Goal: Transaction & Acquisition: Purchase product/service

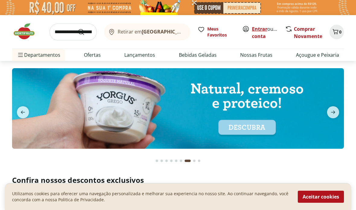
click at [261, 27] on link "Entrar" at bounding box center [259, 29] width 15 height 7
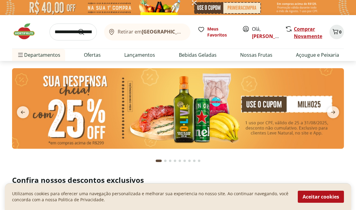
click at [307, 30] on link "Comprar Novamente" at bounding box center [308, 33] width 28 height 14
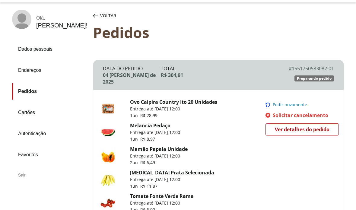
scroll to position [31, 0]
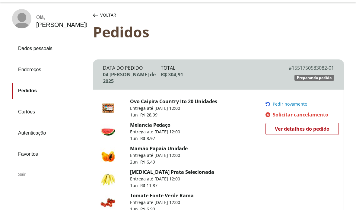
click at [300, 102] on span "Pedir novamente" at bounding box center [290, 104] width 34 height 5
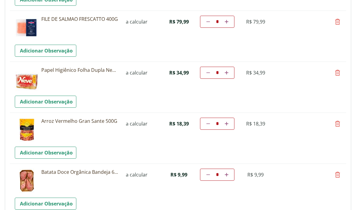
scroll to position [373, 0]
click at [337, 126] on icon at bounding box center [337, 123] width 7 height 7
type input "*"
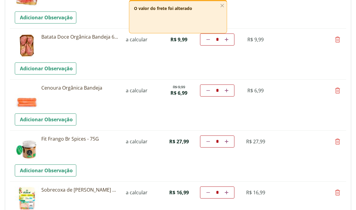
scroll to position [457, 0]
click at [339, 145] on icon at bounding box center [337, 141] width 7 height 7
type input "*"
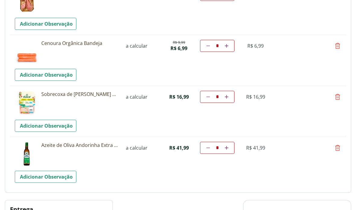
scroll to position [505, 0]
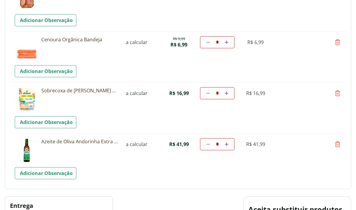
click at [338, 146] on icon at bounding box center [337, 144] width 7 height 7
type input "*"
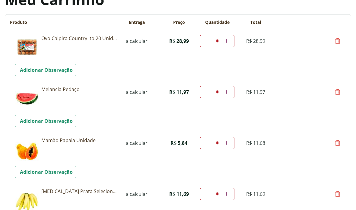
scroll to position [47, 0]
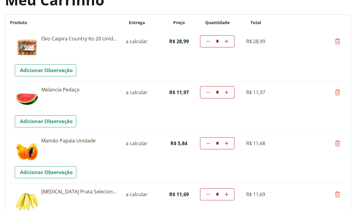
click at [340, 93] on icon at bounding box center [337, 92] width 7 height 7
type input "*"
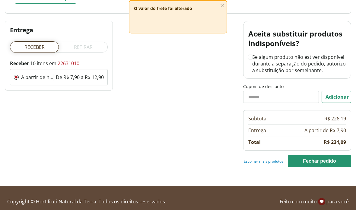
scroll to position [579, 0]
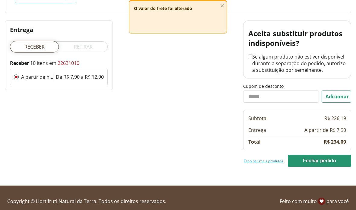
click at [281, 99] on input "Cupom de desconto" at bounding box center [281, 97] width 76 height 12
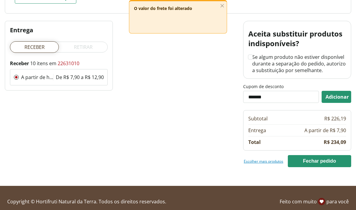
type input "*******"
click at [328, 93] on button "Adicionar" at bounding box center [337, 97] width 30 height 12
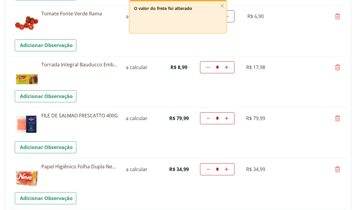
scroll to position [224, 0]
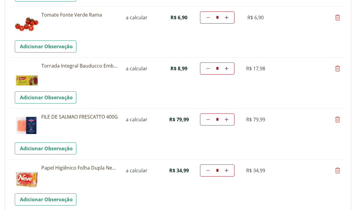
click at [228, 121] on icon at bounding box center [227, 120] width 4 height 4
type input "*"
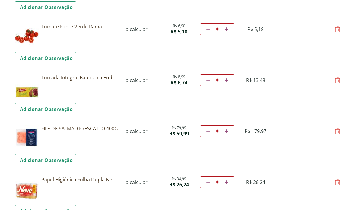
scroll to position [212, 0]
click at [208, 131] on icon at bounding box center [208, 131] width 4 height 4
type input "*"
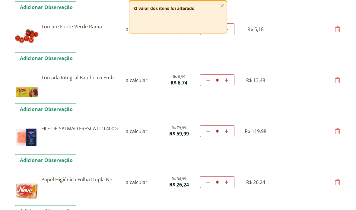
click at [208, 131] on icon at bounding box center [208, 131] width 4 height 4
type input "*"
click at [208, 134] on link "Diminuir a quantidade" at bounding box center [208, 131] width 6 height 7
type input "*"
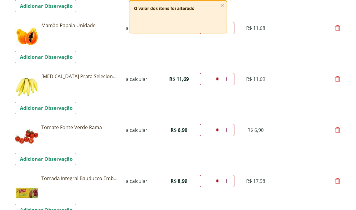
scroll to position [111, 0]
click at [223, 5] on line "button" at bounding box center [222, 5] width 3 height 3
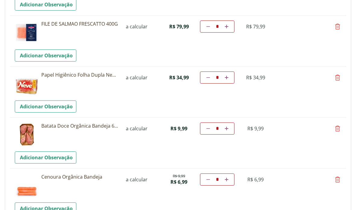
scroll to position [319, 0]
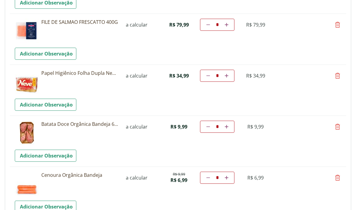
click at [339, 129] on icon at bounding box center [337, 126] width 7 height 7
type input "*"
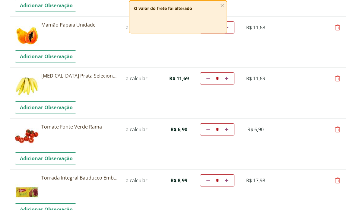
scroll to position [112, 0]
click at [25, 136] on img at bounding box center [27, 135] width 24 height 24
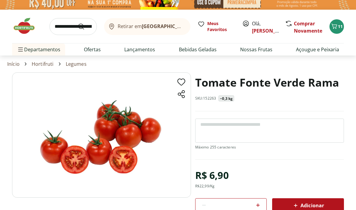
scroll to position [6, 0]
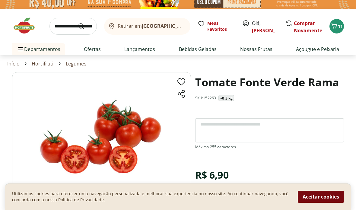
click at [327, 203] on button "Aceitar cookies" at bounding box center [321, 197] width 46 height 12
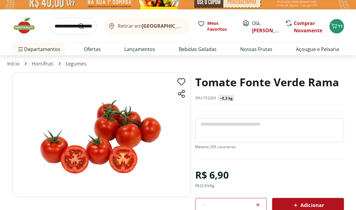
scroll to position [30, 0]
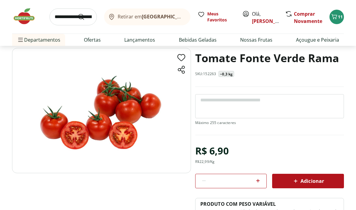
click at [64, 20] on input "search" at bounding box center [72, 16] width 47 height 17
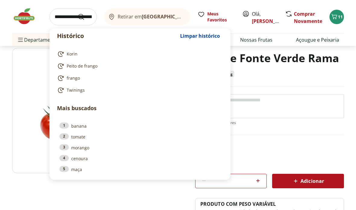
scroll to position [30, 0]
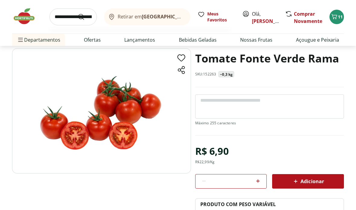
type input "**********"
click at [85, 17] on button "Submit Search" at bounding box center [85, 16] width 14 height 7
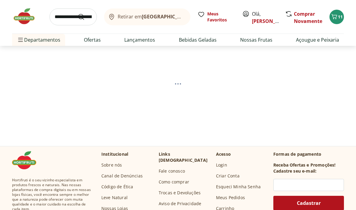
scroll to position [30, 0]
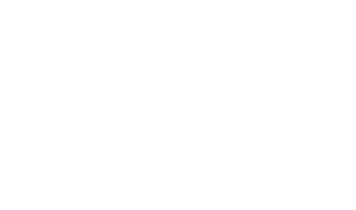
select select "**********"
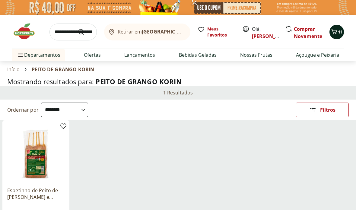
click at [335, 33] on icon "Carrinho" at bounding box center [335, 31] width 6 height 5
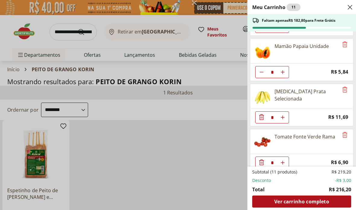
scroll to position [43, 0]
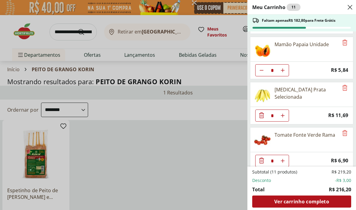
click at [259, 68] on icon "Diminuir Quantidade" at bounding box center [261, 70] width 5 height 5
type input "*"
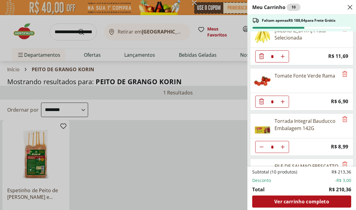
scroll to position [102, 0]
type input "*"
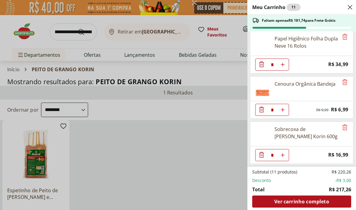
scroll to position [275, 0]
click at [62, 25] on div "Meu Carrinho 11 Faltam apenas R$ 181,74 para Frete Grátis Ovo Caipira Country I…" at bounding box center [178, 105] width 356 height 210
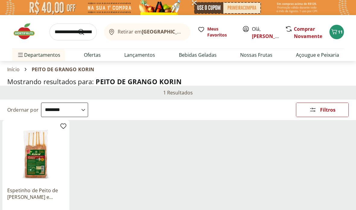
click at [67, 37] on input "search" at bounding box center [72, 32] width 47 height 17
type input "******"
click at [85, 32] on button "Submit Search" at bounding box center [85, 31] width 14 height 7
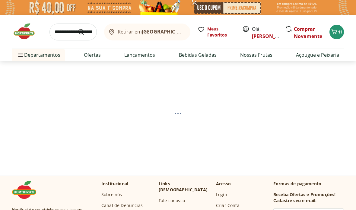
select select "**********"
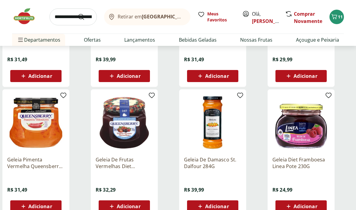
scroll to position [161, 0]
click at [218, 204] on span "Adicionar" at bounding box center [217, 206] width 24 height 5
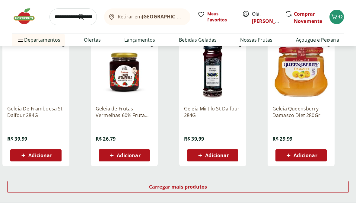
scroll to position [343, 0]
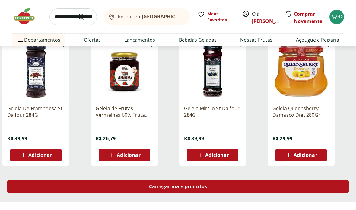
click at [237, 188] on div "Carregar mais produtos" at bounding box center [177, 186] width 341 height 12
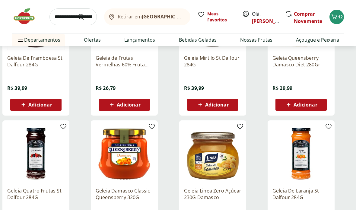
scroll to position [457, 0]
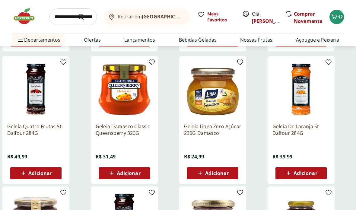
click at [313, 171] on span "Adicionar" at bounding box center [306, 173] width 24 height 5
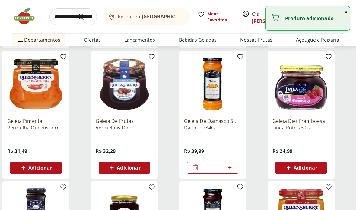
click at [195, 165] on icon at bounding box center [195, 167] width 7 height 7
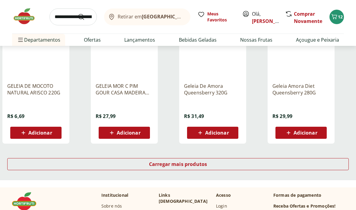
scroll to position [759, 0]
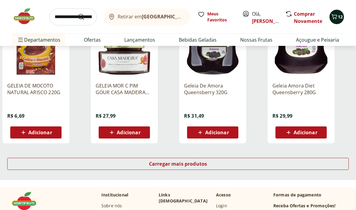
click at [331, 17] on icon "Carrinho" at bounding box center [334, 16] width 7 height 7
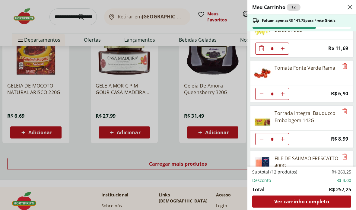
scroll to position [110, 0]
type input "*"
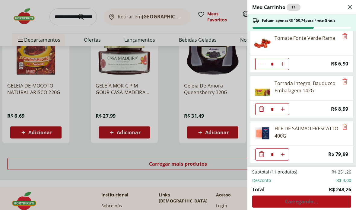
scroll to position [141, 0]
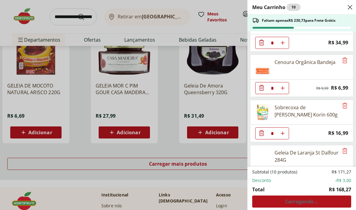
scroll to position [250, 0]
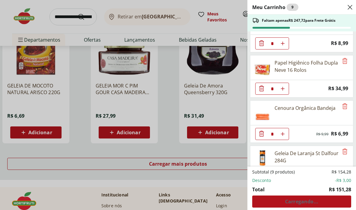
click at [73, 10] on div "Meu Carrinho 9 Faltam apenas R$ 247,72 para Frete Grátis Ovo Caipira Country It…" at bounding box center [178, 105] width 356 height 210
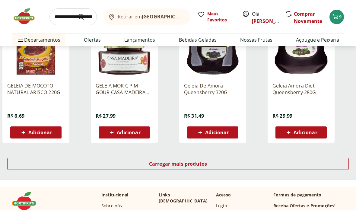
click at [74, 16] on input "search" at bounding box center [72, 16] width 47 height 17
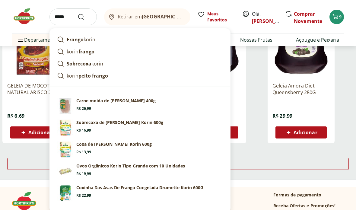
type input "*****"
click at [85, 17] on button "Submit Search" at bounding box center [85, 16] width 14 height 7
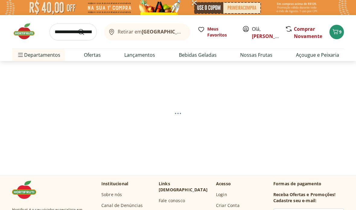
select select "**********"
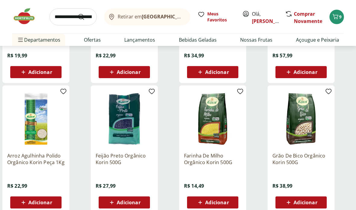
scroll to position [318, 0]
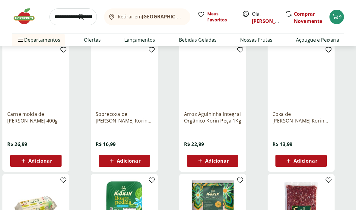
scroll to position [76, 0]
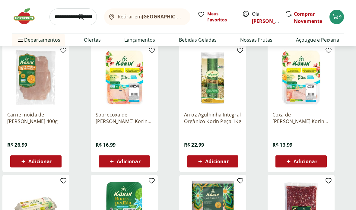
click at [140, 159] on span "Adicionar" at bounding box center [129, 161] width 24 height 5
click at [307, 157] on div "Adicionar" at bounding box center [301, 161] width 42 height 11
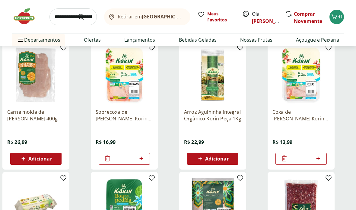
scroll to position [0, 0]
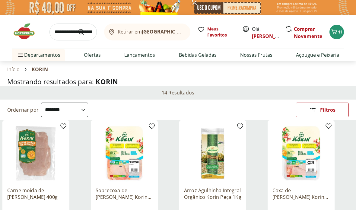
click at [57, 33] on input "search" at bounding box center [72, 32] width 47 height 17
type input "**********"
click at [85, 32] on button "Submit Search" at bounding box center [85, 31] width 14 height 7
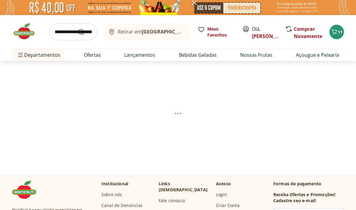
select select "**********"
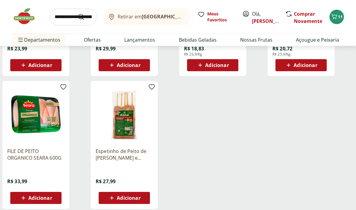
scroll to position [433, 0]
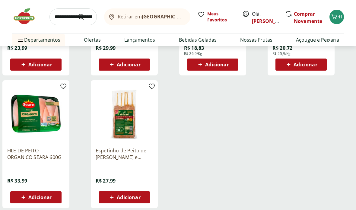
click at [34, 199] on span "Adicionar" at bounding box center [40, 197] width 24 height 5
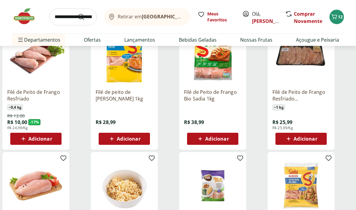
scroll to position [95, 0]
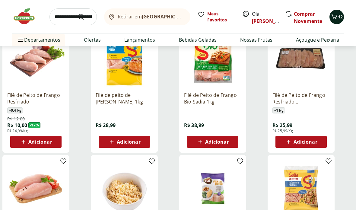
click at [332, 19] on icon "Carrinho" at bounding box center [334, 16] width 7 height 7
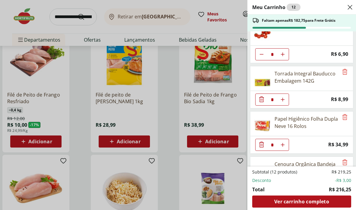
scroll to position [157, 0]
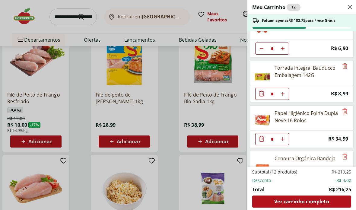
click at [65, 18] on div "Meu Carrinho 12 Faltam apenas R$ 182,75 para Frete Grátis Ovo Caipira Country I…" at bounding box center [178, 105] width 356 height 210
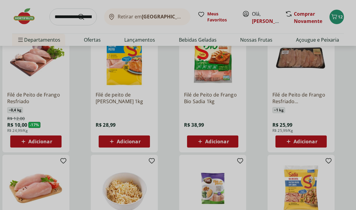
scroll to position [0, 0]
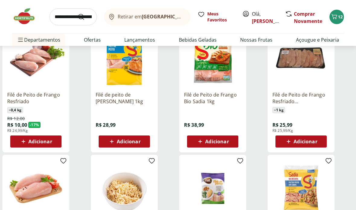
click at [69, 19] on input "search" at bounding box center [72, 16] width 47 height 17
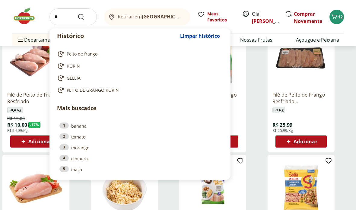
scroll to position [95, 0]
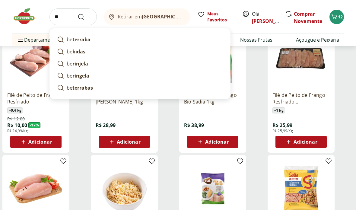
type input "*"
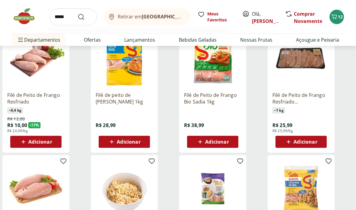
type input "******"
click at [85, 17] on button "Submit Search" at bounding box center [85, 16] width 14 height 7
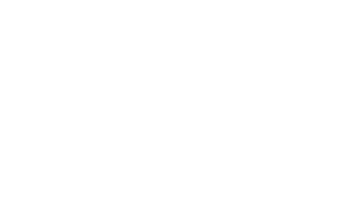
select select "**********"
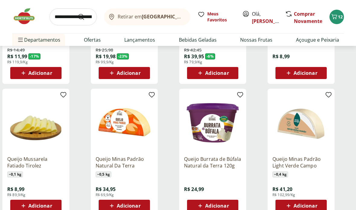
scroll to position [440, 0]
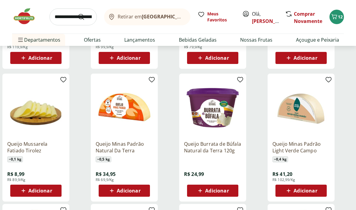
click at [307, 192] on span "Adicionar" at bounding box center [306, 191] width 24 height 5
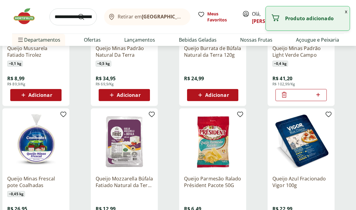
scroll to position [538, 0]
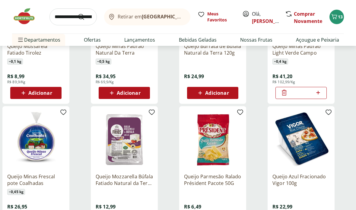
click at [71, 19] on input "search" at bounding box center [72, 16] width 47 height 17
type input "*********"
click at [85, 17] on button "Submit Search" at bounding box center [85, 16] width 14 height 7
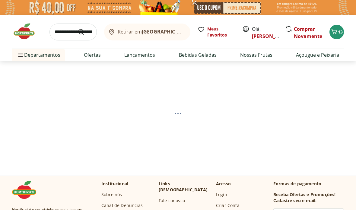
select select "**********"
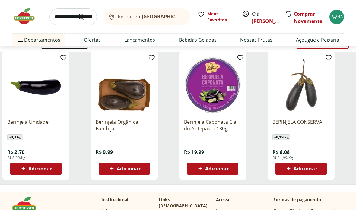
scroll to position [63, 0]
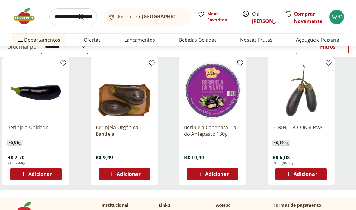
click at [53, 171] on div "Adicionar" at bounding box center [36, 174] width 42 height 11
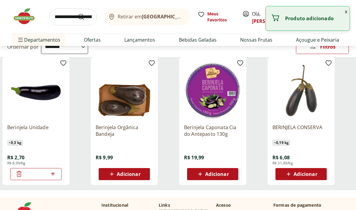
click at [56, 176] on icon at bounding box center [53, 173] width 8 height 7
click at [54, 175] on icon at bounding box center [53, 173] width 8 height 7
type input "*"
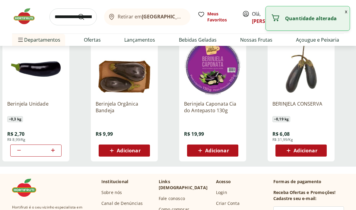
scroll to position [0, 0]
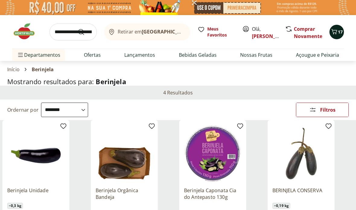
click at [336, 34] on icon "Carrinho" at bounding box center [334, 31] width 7 height 7
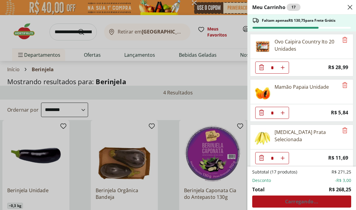
click at [212, 83] on div "Meu Carrinho 17 Faltam apenas R$ 130,75 para Frete Grátis Ovo Caipira Country I…" at bounding box center [178, 105] width 356 height 210
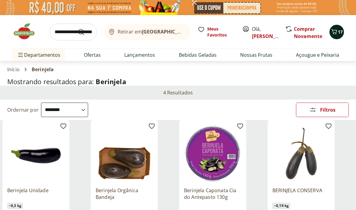
click at [336, 30] on icon "Carrinho" at bounding box center [334, 31] width 7 height 7
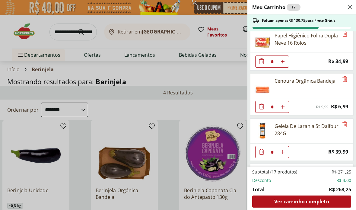
scroll to position [219, 0]
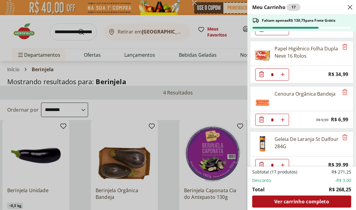
click at [184, 82] on div "Meu Carrinho 17 Faltam apenas R$ 130,75 para Frete Grátis Ovo Caipira Country I…" at bounding box center [178, 105] width 356 height 210
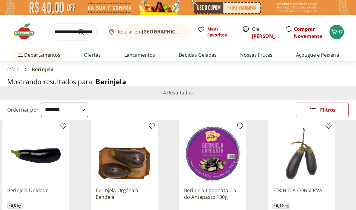
click at [27, 36] on img at bounding box center [27, 31] width 30 height 18
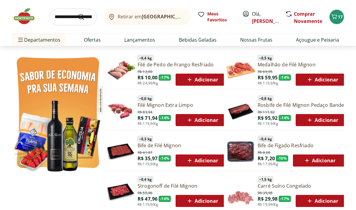
scroll to position [292, 0]
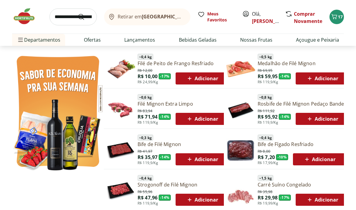
click at [151, 103] on link "Filé Mignon Extra Limpo" at bounding box center [183, 103] width 91 height 7
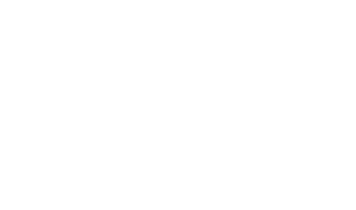
scroll to position [292, 0]
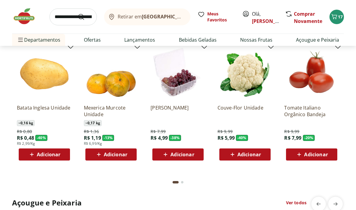
scroll to position [729, 0]
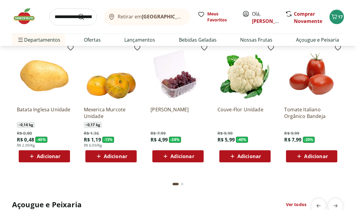
click at [254, 157] on span "Adicionar" at bounding box center [249, 156] width 24 height 5
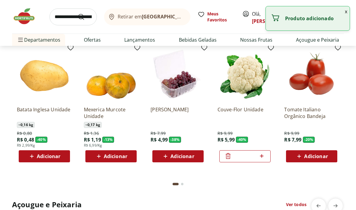
click at [267, 159] on div "*" at bounding box center [244, 156] width 51 height 12
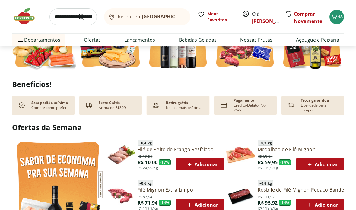
scroll to position [217, 0]
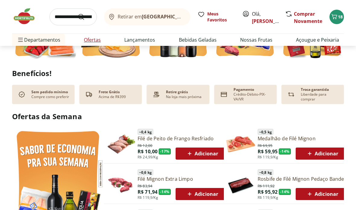
click at [93, 40] on link "Ofertas" at bounding box center [92, 39] width 17 height 7
select select "**********"
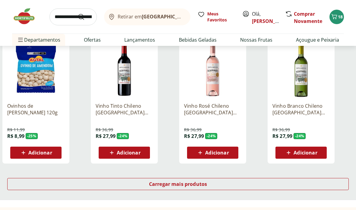
scroll to position [348, 0]
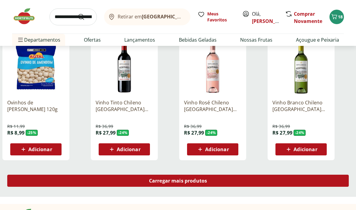
click at [192, 176] on div "Carregar mais produtos" at bounding box center [177, 181] width 341 height 12
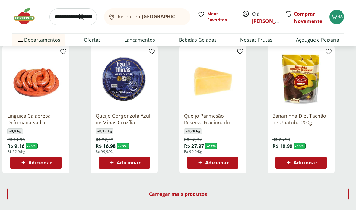
scroll to position [730, 0]
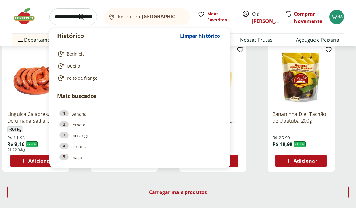
click at [64, 16] on input "search" at bounding box center [72, 16] width 47 height 17
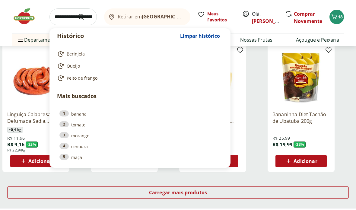
type input "*"
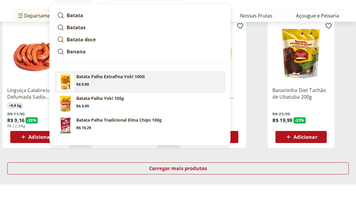
click at [152, 98] on section "Batata Palha Extrafina Yoki 100G Price: R$ 9,99" at bounding box center [149, 104] width 147 height 13
type input "**********"
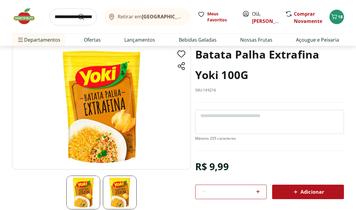
scroll to position [41, 0]
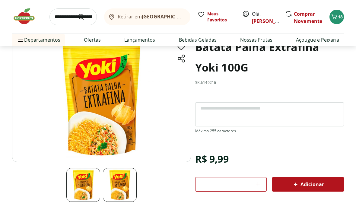
click at [260, 186] on icon at bounding box center [257, 183] width 7 height 7
type input "*"
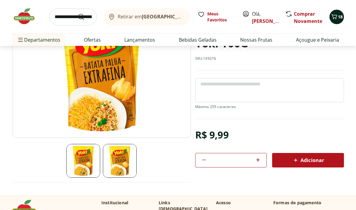
click at [339, 14] on span "18" at bounding box center [340, 17] width 5 height 6
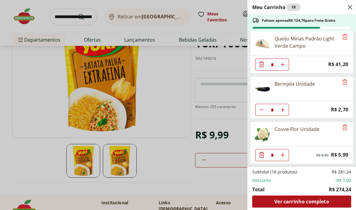
scroll to position [501, 0]
click at [23, 162] on div "Meu Carrinho 18 Faltam apenas R$ 124,76 para Frete Grátis Ovo Caipira Country I…" at bounding box center [178, 105] width 356 height 210
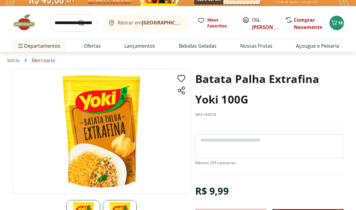
scroll to position [0, 0]
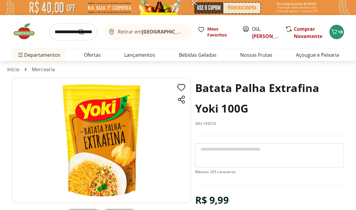
click at [25, 37] on img at bounding box center [27, 31] width 30 height 18
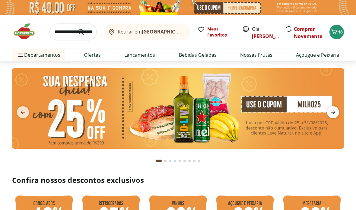
click at [336, 111] on icon "next" at bounding box center [332, 112] width 7 height 7
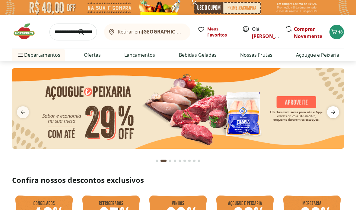
click at [331, 110] on icon "next" at bounding box center [332, 112] width 7 height 7
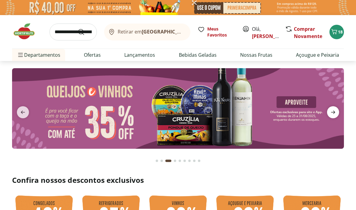
click at [331, 110] on icon "next" at bounding box center [332, 112] width 7 height 7
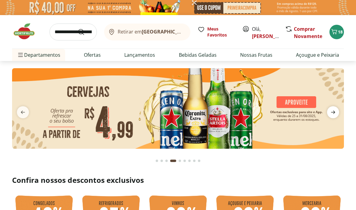
click at [331, 110] on icon "next" at bounding box center [332, 112] width 7 height 7
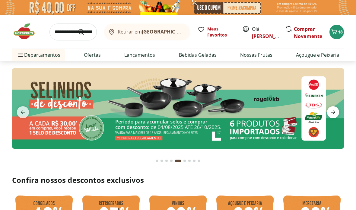
click at [331, 110] on icon "next" at bounding box center [332, 112] width 7 height 7
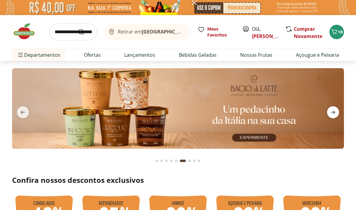
click at [331, 111] on icon "next" at bounding box center [332, 112] width 7 height 7
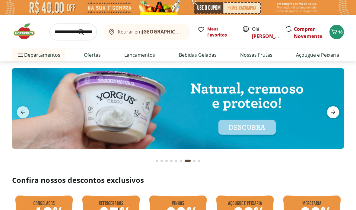
scroll to position [11, 0]
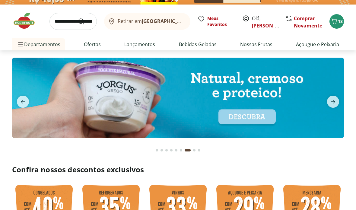
click at [325, 24] on div "Retirar em Rio de Janeiro/RJ Meus Favoritos Olá, MARCELO Comprar Novamente 18" at bounding box center [178, 21] width 332 height 33
click at [335, 20] on icon "Carrinho" at bounding box center [334, 20] width 7 height 7
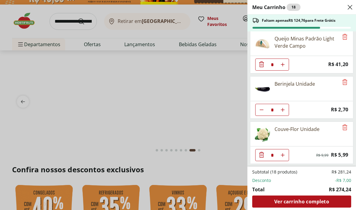
scroll to position [501, 0]
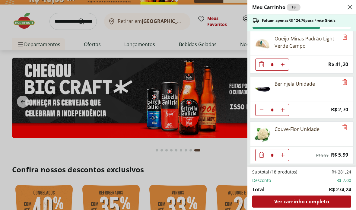
click at [224, 151] on div "Meu Carrinho 18 Faltam apenas R$ 124,76 para Frete Grátis Ovo Caipira Country I…" at bounding box center [178, 105] width 356 height 210
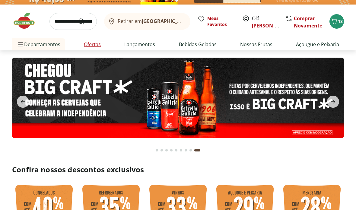
click at [94, 45] on link "Ofertas" at bounding box center [92, 44] width 17 height 7
select select "**********"
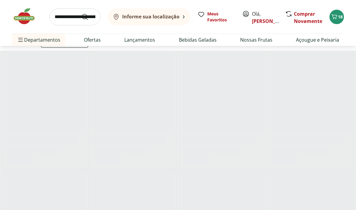
scroll to position [68, 0]
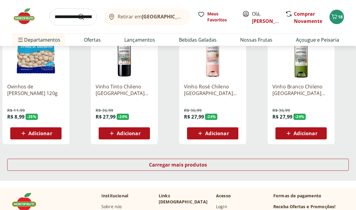
scroll to position [364, 0]
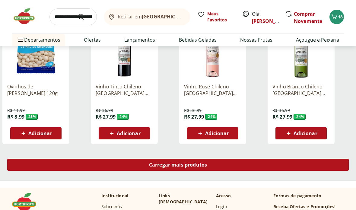
click at [300, 165] on div "Carregar mais produtos" at bounding box center [177, 165] width 341 height 12
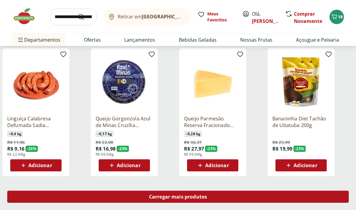
scroll to position [725, 0]
click at [281, 198] on div "Carregar mais produtos" at bounding box center [177, 197] width 341 height 12
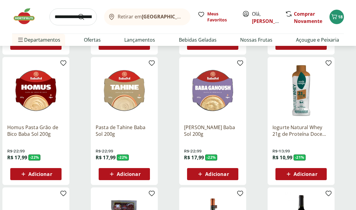
scroll to position [1112, 0]
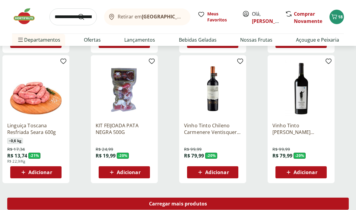
click at [278, 199] on div "Carregar mais produtos" at bounding box center [177, 204] width 341 height 12
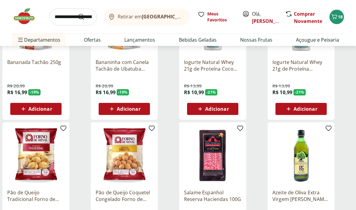
scroll to position [1508, 0]
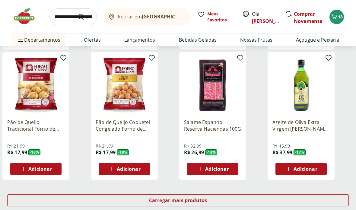
click at [46, 167] on span "Adicionar" at bounding box center [40, 169] width 24 height 5
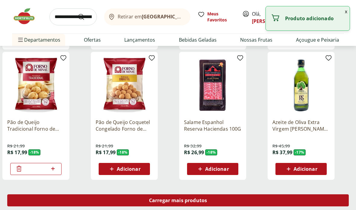
click at [167, 202] on span "Carregar mais produtos" at bounding box center [178, 200] width 58 height 5
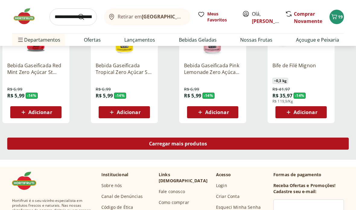
scroll to position [1959, 0]
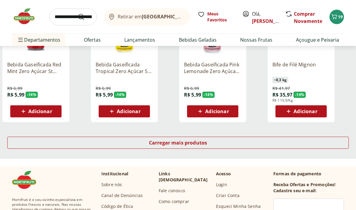
click at [340, 9] on div "Retirar em Rio de Janeiro/RJ Meus Favoritos Olá, MARCELO Comprar Novamente 19" at bounding box center [178, 16] width 332 height 33
click at [332, 17] on icon "Carrinho" at bounding box center [334, 16] width 7 height 7
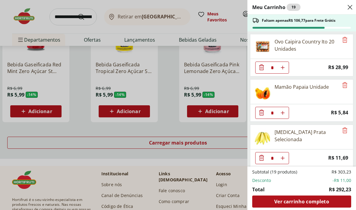
scroll to position [0, 0]
click at [307, 193] on li "Total R$ 292,23" at bounding box center [301, 189] width 99 height 7
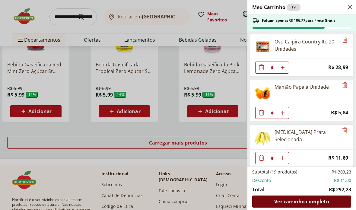
click at [301, 204] on span "Ver carrinho completo" at bounding box center [301, 201] width 55 height 5
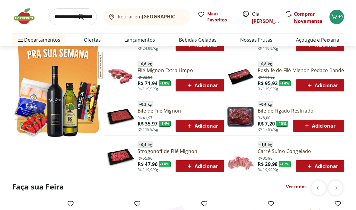
scroll to position [325, 0]
click at [295, 184] on link "Ver todos" at bounding box center [296, 187] width 21 height 6
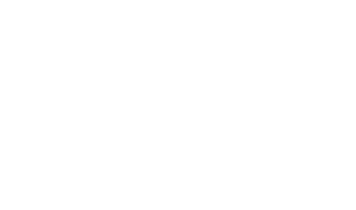
select select "**********"
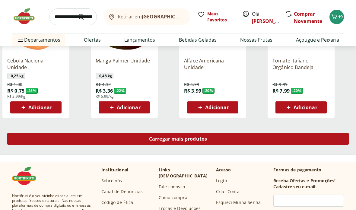
click at [312, 142] on div "Carregar mais produtos" at bounding box center [177, 139] width 341 height 12
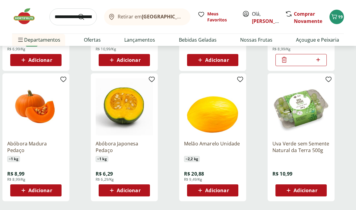
scroll to position [729, 0]
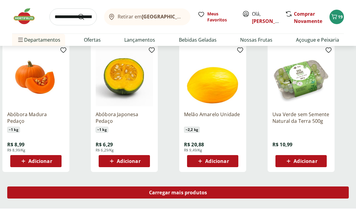
click at [296, 192] on div "Carregar mais produtos" at bounding box center [177, 192] width 341 height 12
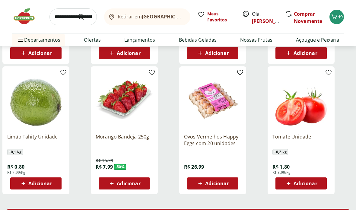
scroll to position [1100, 0]
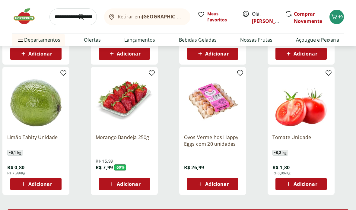
click at [48, 179] on div "Adicionar" at bounding box center [36, 184] width 42 height 11
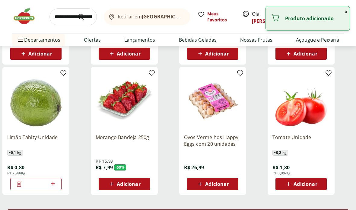
click at [54, 186] on icon at bounding box center [53, 183] width 8 height 7
click at [53, 185] on icon at bounding box center [53, 183] width 8 height 7
type input "*"
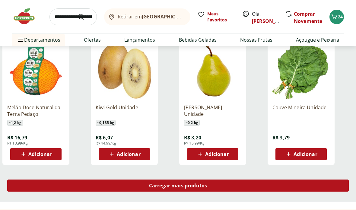
scroll to position [1533, 0]
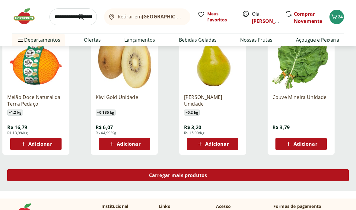
click at [307, 176] on div "Carregar mais produtos" at bounding box center [177, 175] width 341 height 12
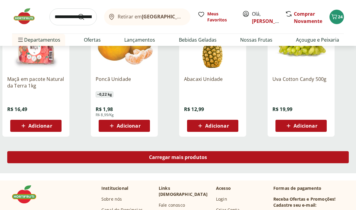
scroll to position [1947, 0]
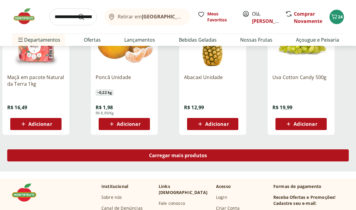
click at [308, 154] on div "Carregar mais produtos" at bounding box center [177, 155] width 341 height 12
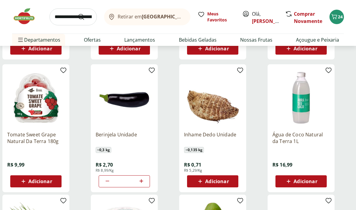
scroll to position [2033, 0]
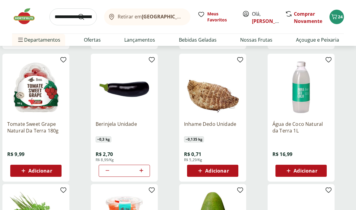
click at [223, 172] on span "Adicionar" at bounding box center [217, 170] width 24 height 5
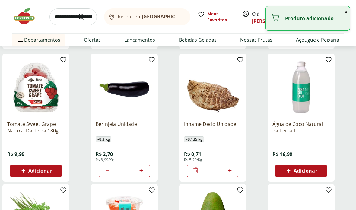
click at [237, 168] on div "*" at bounding box center [212, 171] width 51 height 12
click at [233, 170] on icon at bounding box center [230, 170] width 8 height 7
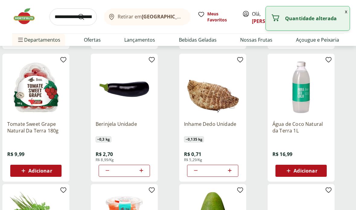
type input "*"
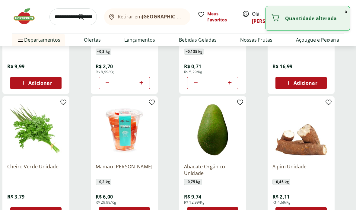
scroll to position [2129, 0]
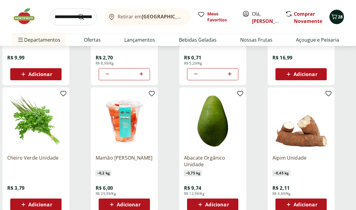
click at [342, 14] on span "28" at bounding box center [340, 17] width 5 height 6
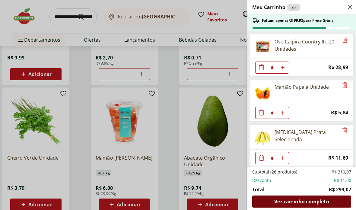
click at [302, 204] on span "Ver carrinho completo" at bounding box center [301, 201] width 55 height 5
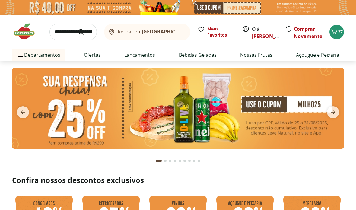
click at [64, 32] on input "search" at bounding box center [72, 32] width 47 height 17
type input "**"
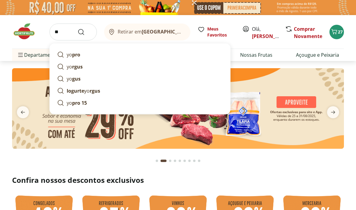
type input "*"
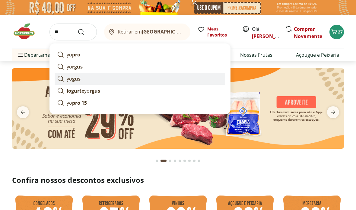
click at [96, 78] on link "yo gus" at bounding box center [140, 79] width 171 height 12
type input "*****"
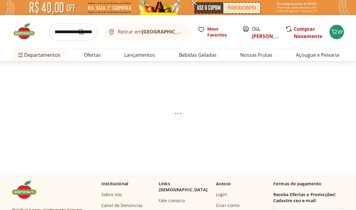
select select "**********"
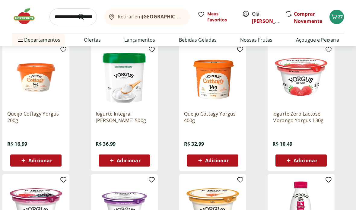
scroll to position [207, 0]
click at [113, 157] on icon at bounding box center [112, 160] width 8 height 7
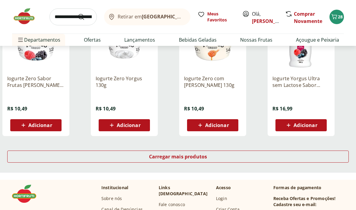
scroll to position [373, 0]
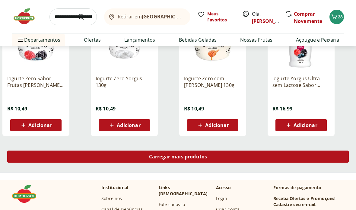
click at [36, 154] on div "Carregar mais produtos" at bounding box center [177, 157] width 341 height 12
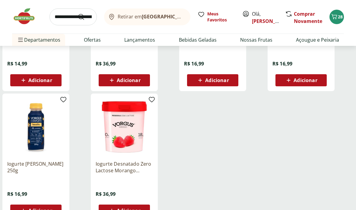
scroll to position [551, 0]
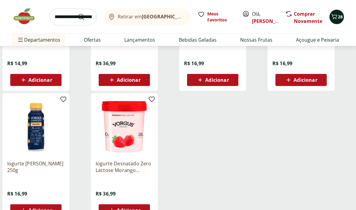
click at [335, 15] on icon "Carrinho" at bounding box center [334, 16] width 7 height 7
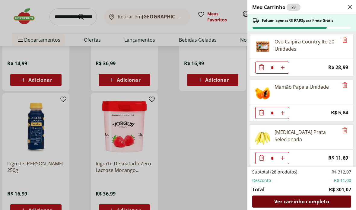
click at [313, 198] on div "Ver carrinho completo" at bounding box center [301, 201] width 99 height 12
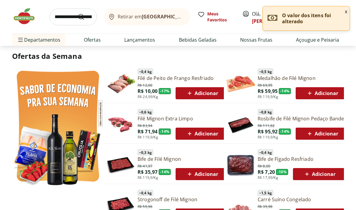
type input "*"
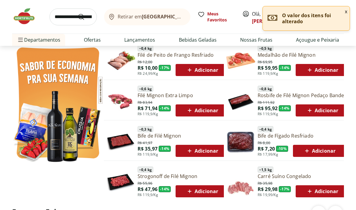
scroll to position [300, 0]
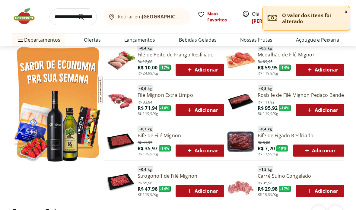
click at [312, 17] on p "O valor dos itens foi alterado" at bounding box center [313, 18] width 63 height 12
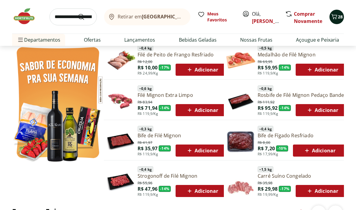
click at [341, 17] on span "28" at bounding box center [340, 17] width 5 height 6
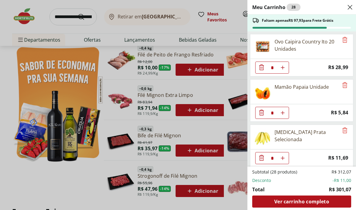
click at [110, 203] on div "Meu Carrinho 28 Faltam apenas R$ 97,93 para Frete Grátis Ovo Caipira Country It…" at bounding box center [178, 105] width 356 height 210
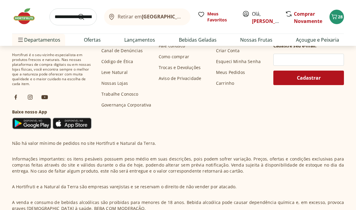
scroll to position [1788, 0]
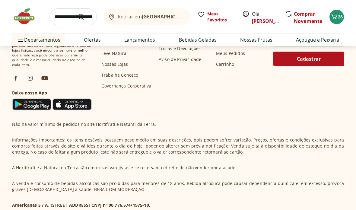
click at [65, 21] on input "search" at bounding box center [72, 16] width 47 height 17
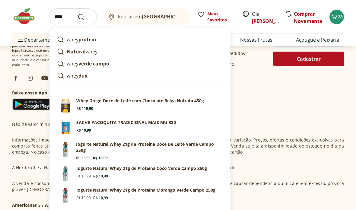
type input "****"
click at [85, 17] on button "Submit Search" at bounding box center [85, 16] width 14 height 7
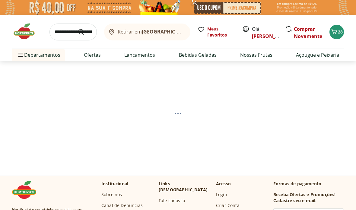
select select "**********"
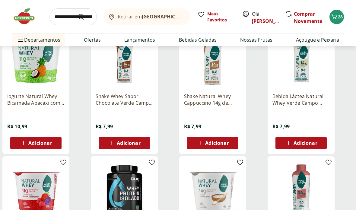
scroll to position [341, 0]
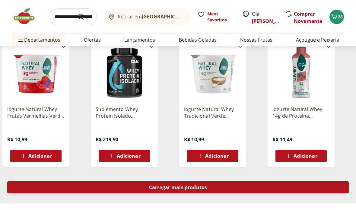
click at [282, 183] on div "Carregar mais produtos" at bounding box center [177, 188] width 341 height 12
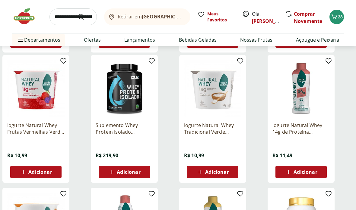
scroll to position [313, 0]
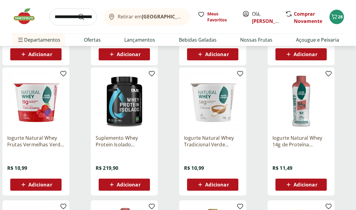
click at [113, 106] on img at bounding box center [124, 100] width 57 height 57
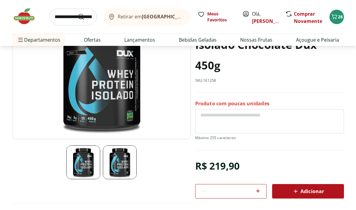
scroll to position [31, 0]
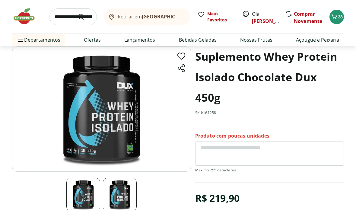
click at [129, 186] on img at bounding box center [120, 195] width 34 height 34
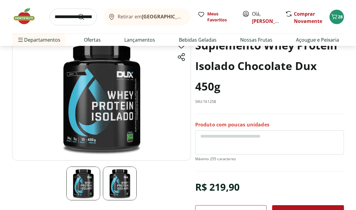
scroll to position [41, 0]
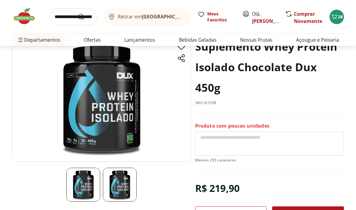
click at [95, 180] on img at bounding box center [83, 185] width 34 height 34
click at [87, 180] on img at bounding box center [83, 185] width 34 height 34
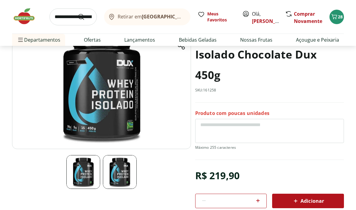
scroll to position [0, 0]
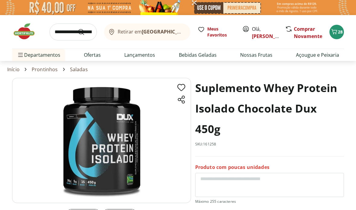
click at [26, 30] on img at bounding box center [27, 31] width 30 height 18
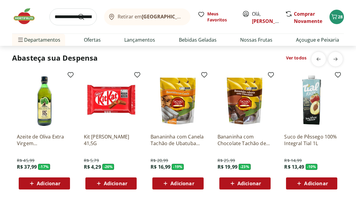
scroll to position [0, 334]
click at [298, 61] on link "Ver todos" at bounding box center [296, 58] width 21 height 6
select select "**********"
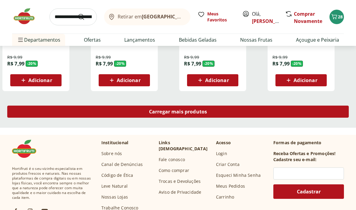
click at [303, 119] on link "Carregar mais produtos" at bounding box center [177, 113] width 341 height 14
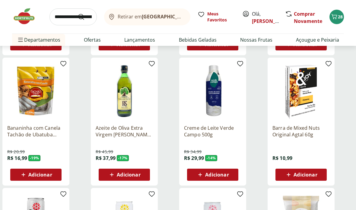
scroll to position [702, 0]
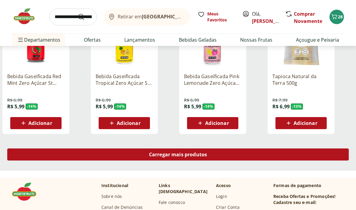
click at [173, 151] on div "Carregar mais produtos" at bounding box center [177, 154] width 341 height 12
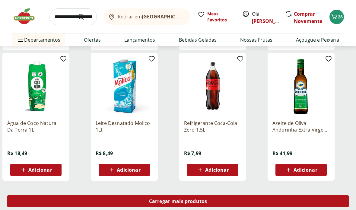
scroll to position [1143, 0]
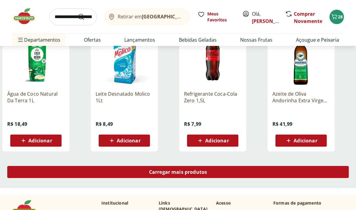
click at [251, 177] on div "Carregar mais produtos" at bounding box center [177, 172] width 341 height 12
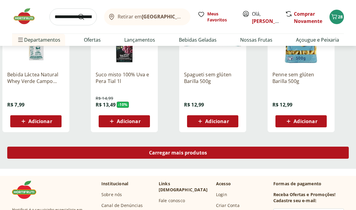
scroll to position [1556, 0]
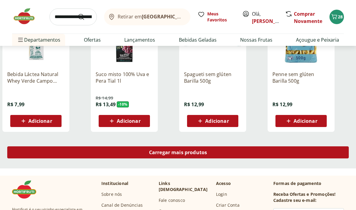
click at [248, 154] on div "Carregar mais produtos" at bounding box center [177, 152] width 341 height 12
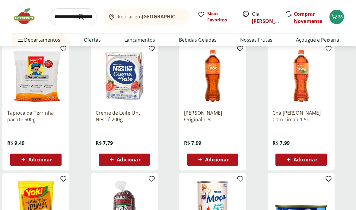
scroll to position [1781, 0]
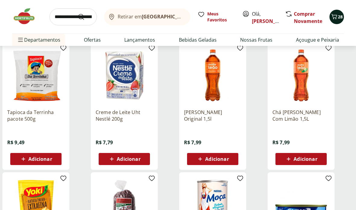
click at [340, 16] on span "28" at bounding box center [340, 17] width 5 height 6
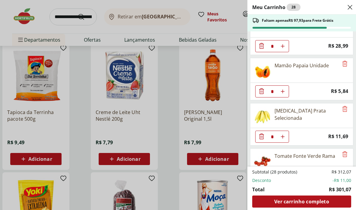
scroll to position [23, 0]
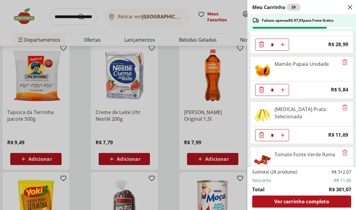
click at [21, 17] on div "Meu Carrinho 28 Faltam apenas R$ 97,93 para Frete Grátis Ovo Caipira Country It…" at bounding box center [178, 105] width 356 height 210
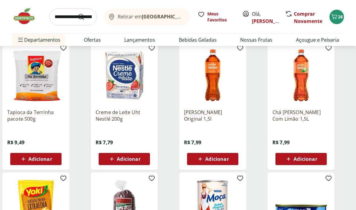
click at [21, 15] on img at bounding box center [27, 16] width 30 height 18
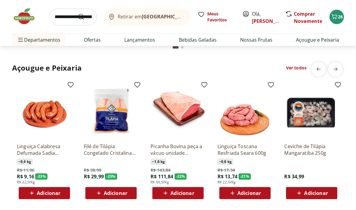
scroll to position [617, 0]
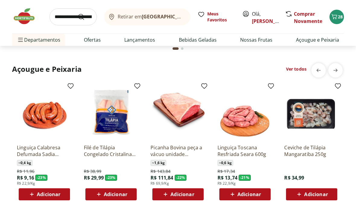
click at [297, 69] on link "Ver todos" at bounding box center [296, 69] width 21 height 6
select select "**********"
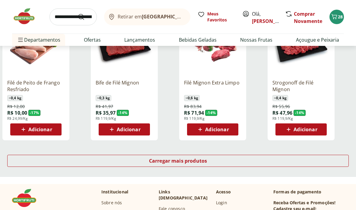
scroll to position [374, 0]
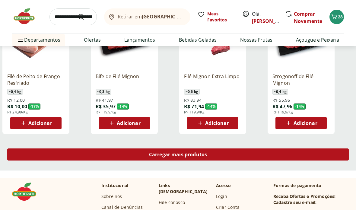
click at [282, 156] on div "Carregar mais produtos" at bounding box center [177, 154] width 341 height 12
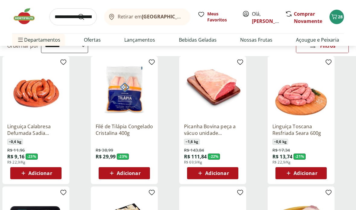
scroll to position [0, 0]
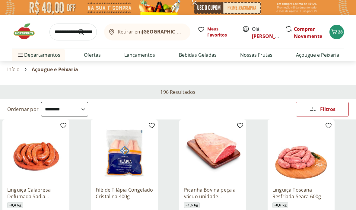
click at [29, 34] on img at bounding box center [27, 31] width 30 height 18
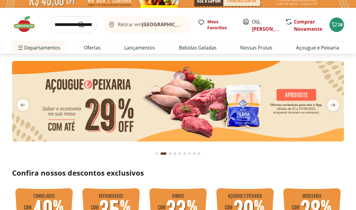
scroll to position [13, 0]
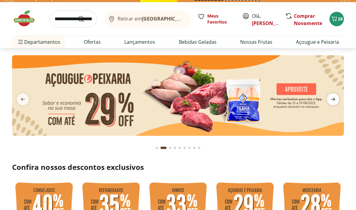
click at [329, 100] on span "next" at bounding box center [333, 99] width 12 height 12
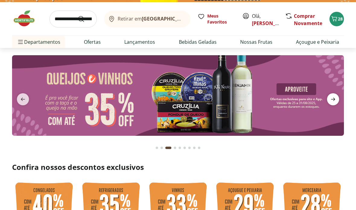
click at [335, 99] on icon "next" at bounding box center [332, 99] width 7 height 7
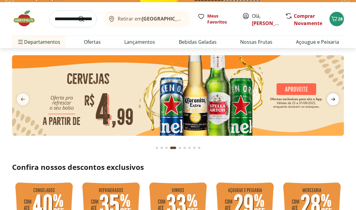
click at [334, 96] on icon "next" at bounding box center [332, 99] width 7 height 7
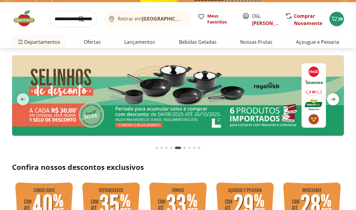
click at [336, 97] on icon "next" at bounding box center [332, 99] width 7 height 7
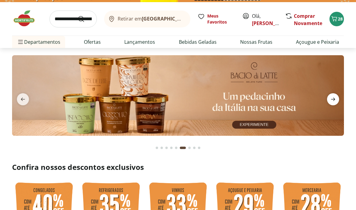
click at [338, 97] on span "next" at bounding box center [333, 99] width 12 height 12
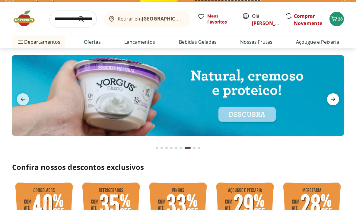
click at [337, 97] on span "next" at bounding box center [333, 99] width 12 height 12
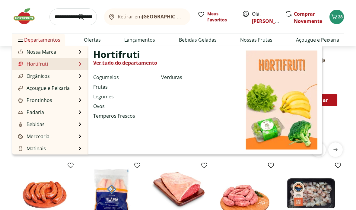
scroll to position [529, 0]
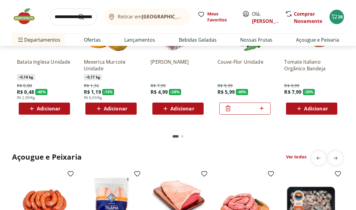
click at [27, 11] on img at bounding box center [27, 16] width 30 height 18
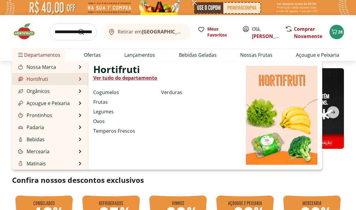
click at [78, 78] on li "Hortifruti Hortifruti Ver tudo do departamento Cogumelos Frutas Legumes Ovos Te…" at bounding box center [50, 79] width 76 height 12
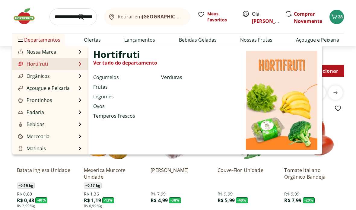
scroll to position [420, 0]
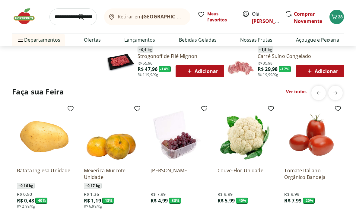
click at [302, 94] on link "Ver todos" at bounding box center [296, 92] width 21 height 6
select select "**********"
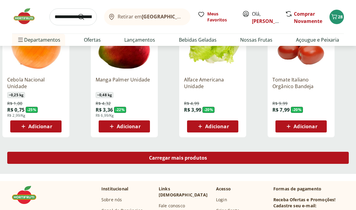
click at [298, 153] on div "Carregar mais produtos" at bounding box center [177, 158] width 341 height 12
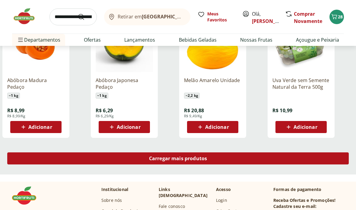
scroll to position [764, 0]
click at [268, 164] on div "Carregar mais produtos" at bounding box center [177, 158] width 341 height 12
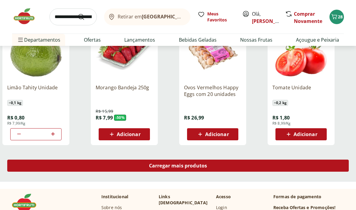
scroll to position [1139, 0]
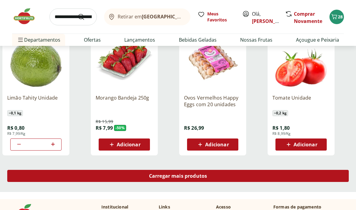
click at [263, 174] on div "Carregar mais produtos" at bounding box center [177, 176] width 341 height 12
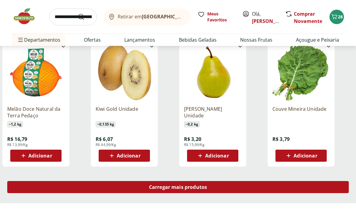
scroll to position [1522, 0]
click at [258, 184] on div "Carregar mais produtos" at bounding box center [177, 187] width 341 height 12
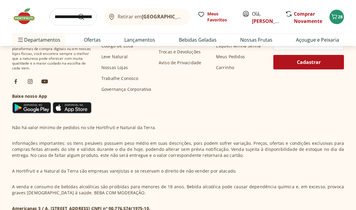
scroll to position [2123, 0]
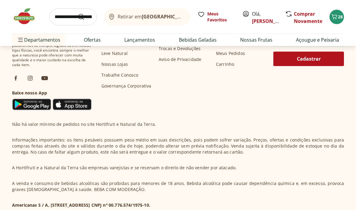
click at [59, 14] on input "search" at bounding box center [72, 16] width 47 height 17
type input "*******"
click at [85, 17] on button "Submit Search" at bounding box center [85, 16] width 14 height 7
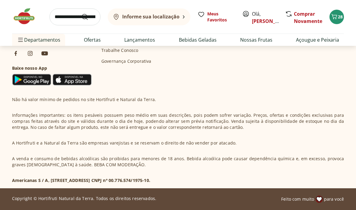
scroll to position [707, 0]
